Goal: Find specific page/section: Find specific page/section

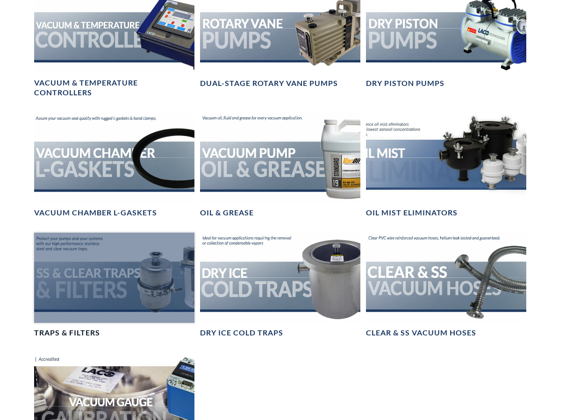
scroll to position [592, 0]
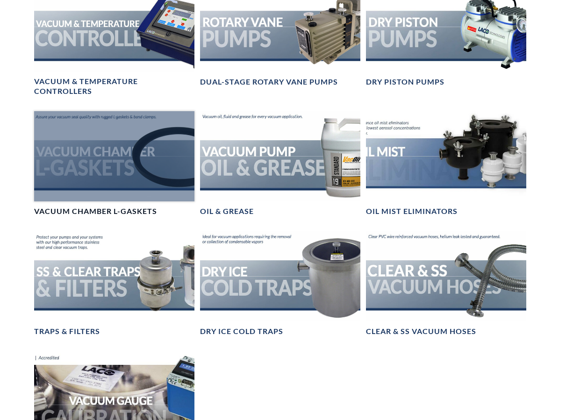
click at [144, 172] on div at bounding box center [114, 156] width 160 height 90
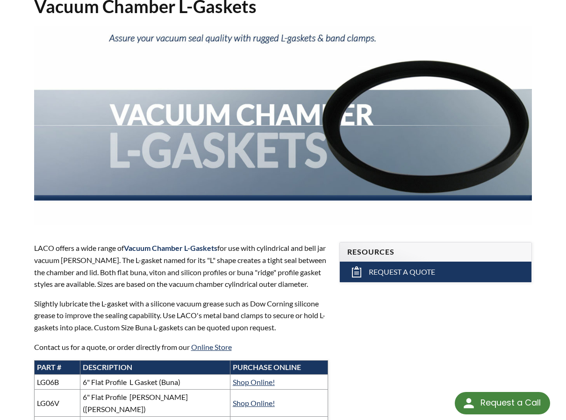
scroll to position [78, 0]
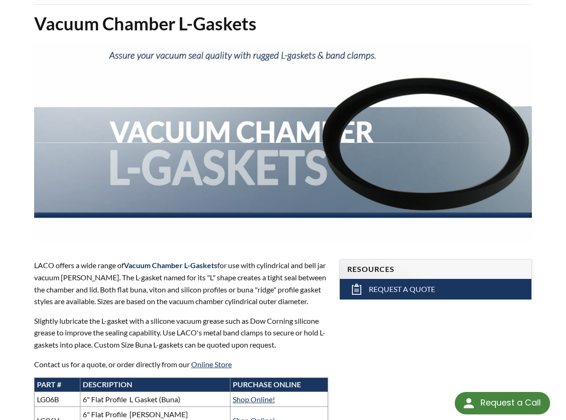
click at [433, 159] on img at bounding box center [283, 142] width 498 height 199
